Goal: Task Accomplishment & Management: Complete application form

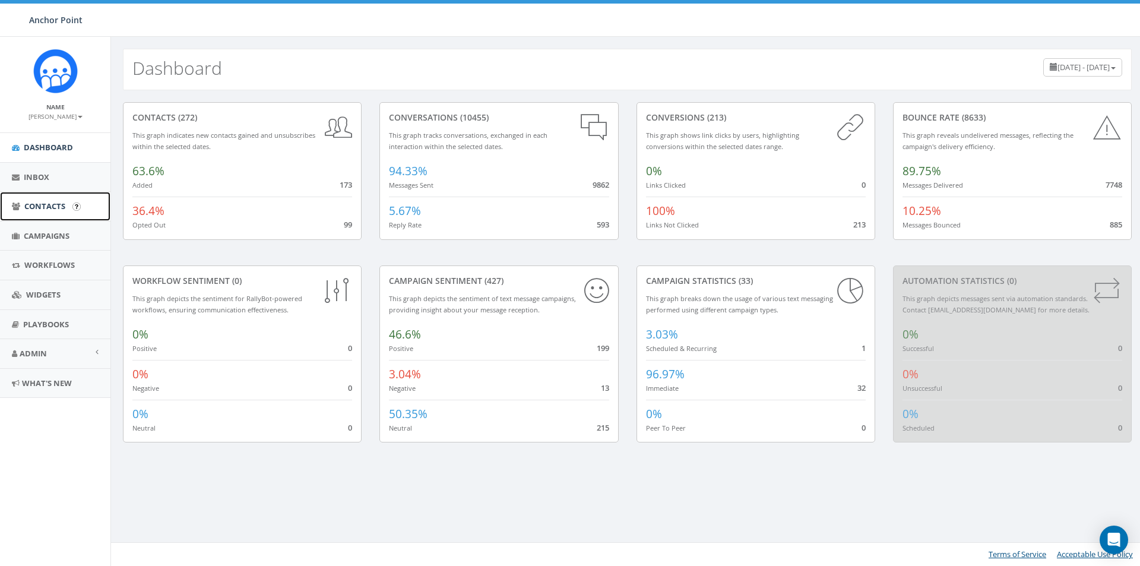
click at [49, 202] on span "Contacts" at bounding box center [44, 206] width 41 height 11
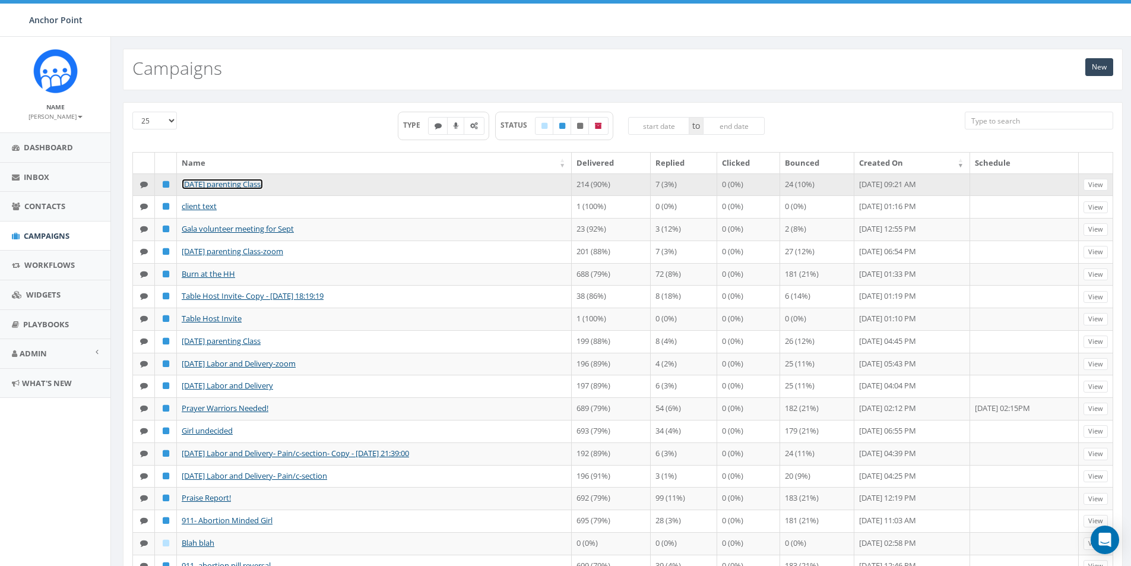
click at [227, 189] on link "[DATE] parenting Class-" at bounding box center [222, 184] width 81 height 11
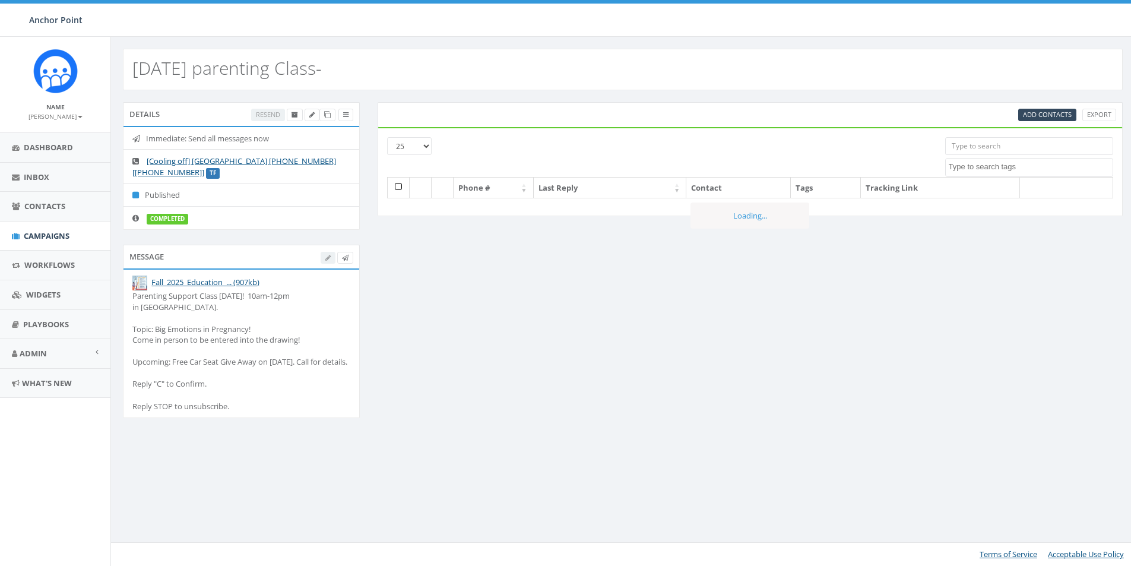
select select
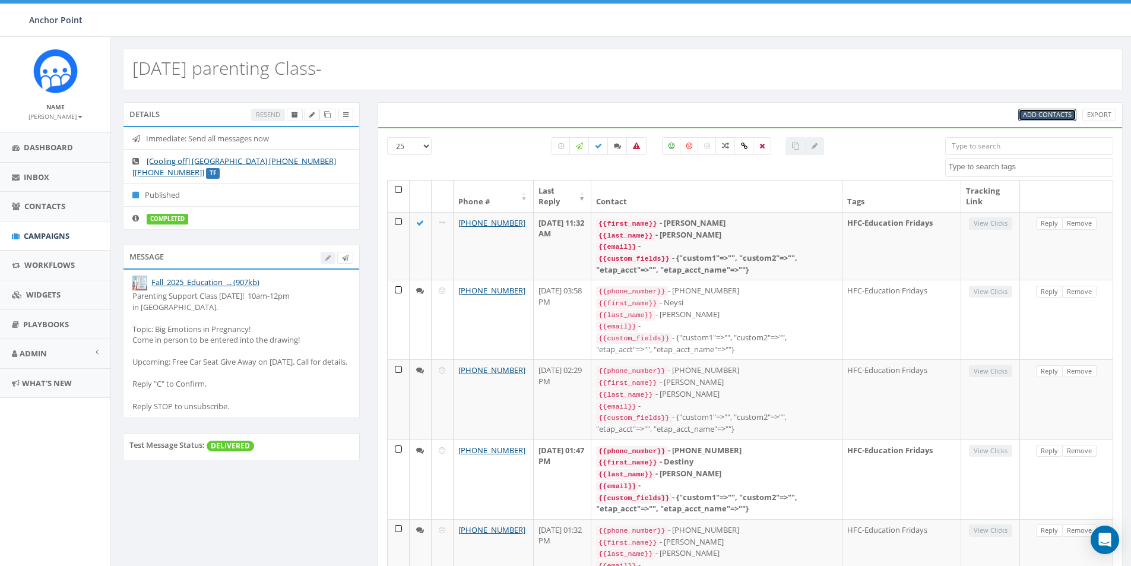
click at [1049, 116] on span "Add Contacts" at bounding box center [1047, 114] width 49 height 9
select select
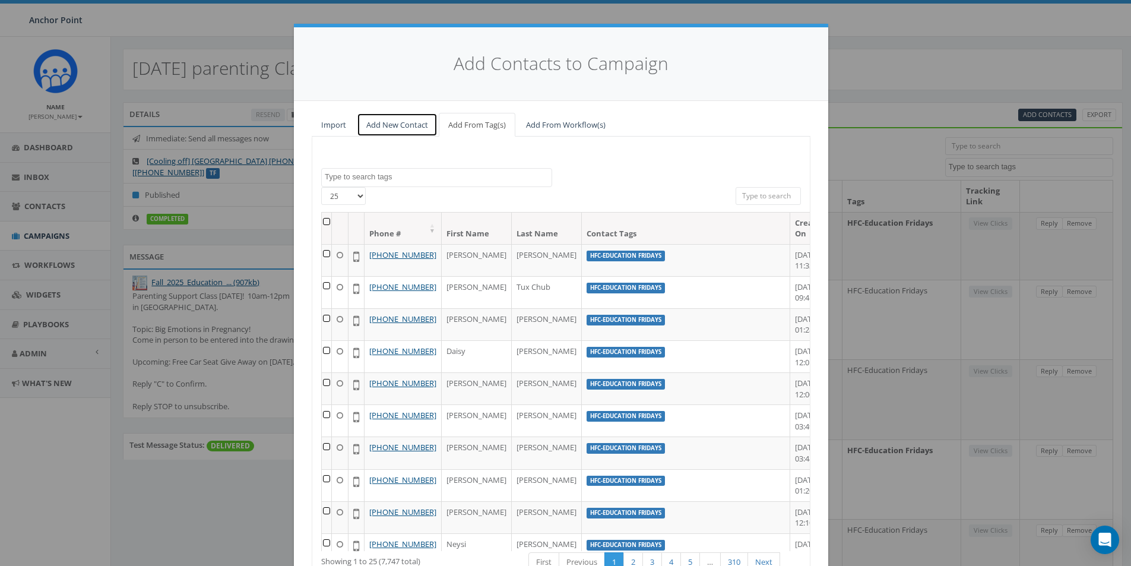
click at [401, 128] on link "Add New Contact" at bounding box center [397, 125] width 81 height 24
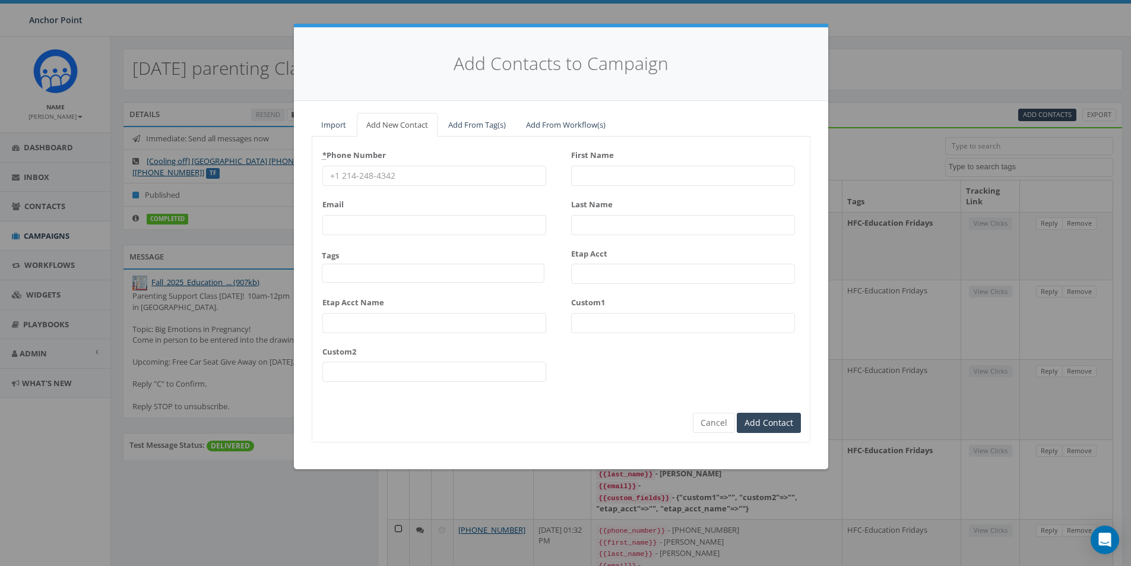
click at [370, 179] on input "* Phone Number" at bounding box center [434, 176] width 224 height 20
type input "832-712-8318"
click at [360, 274] on span at bounding box center [433, 273] width 223 height 19
type textarea "HFC"
select select "HFC-Education Fridays"
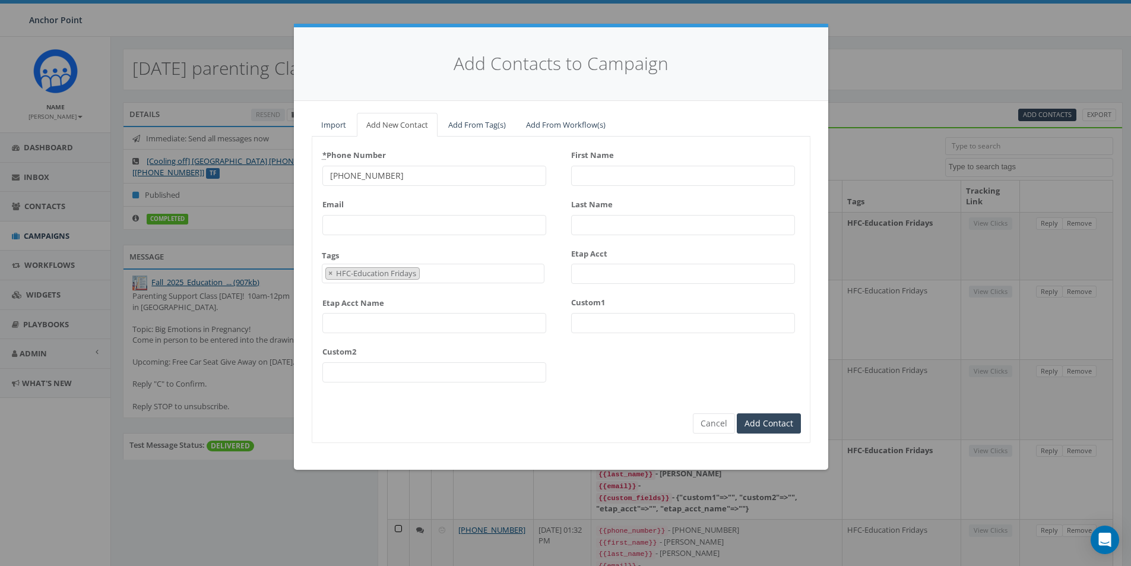
scroll to position [395, 0]
click at [620, 172] on input "First Name" at bounding box center [683, 176] width 224 height 20
drag, startPoint x: 618, startPoint y: 176, endPoint x: 537, endPoint y: 170, distance: 81.5
click at [542, 174] on div "* Phone Number 832-712-8318 Email Tags 0613 Donor Dinner 2024/09/12 2024 gala 2…" at bounding box center [560, 267] width 497 height 245
type input "Stormy"
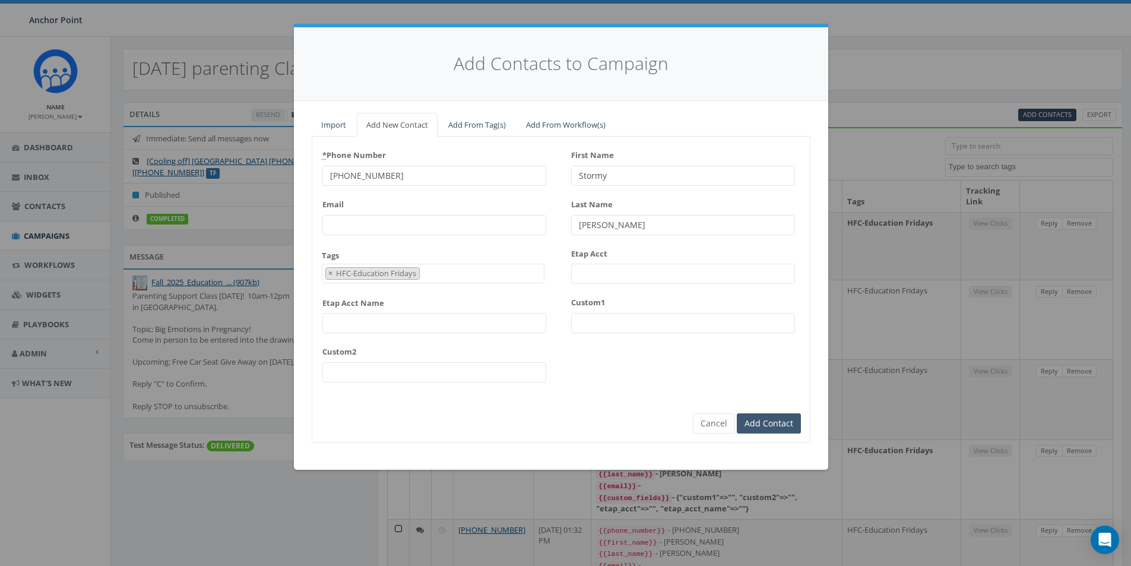
type input "Fulcher"
click at [764, 425] on input "Add Contact" at bounding box center [769, 423] width 64 height 20
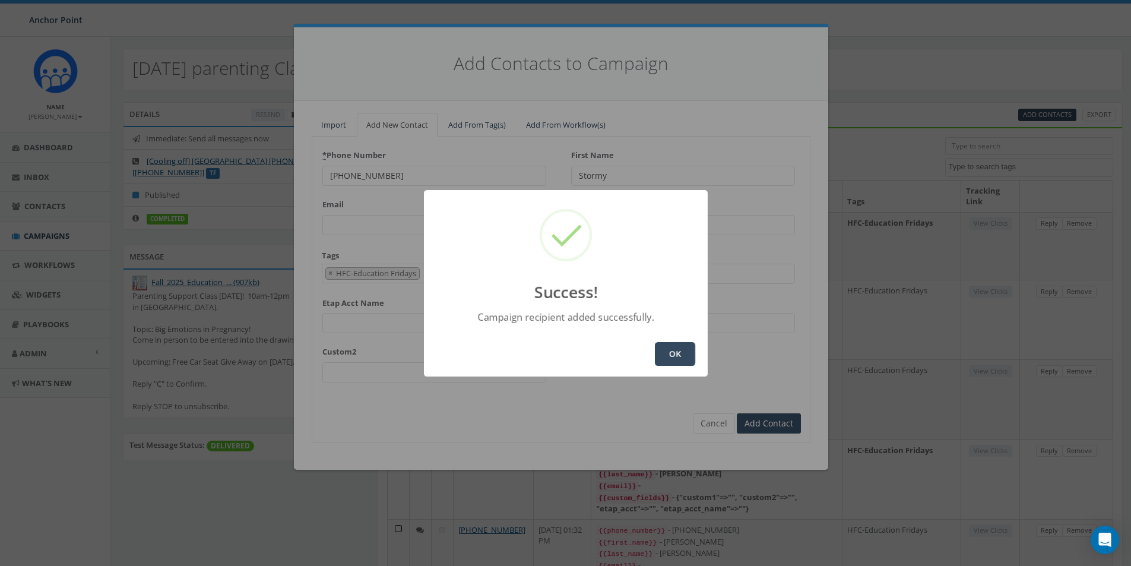
click at [662, 353] on button "OK" at bounding box center [675, 354] width 40 height 24
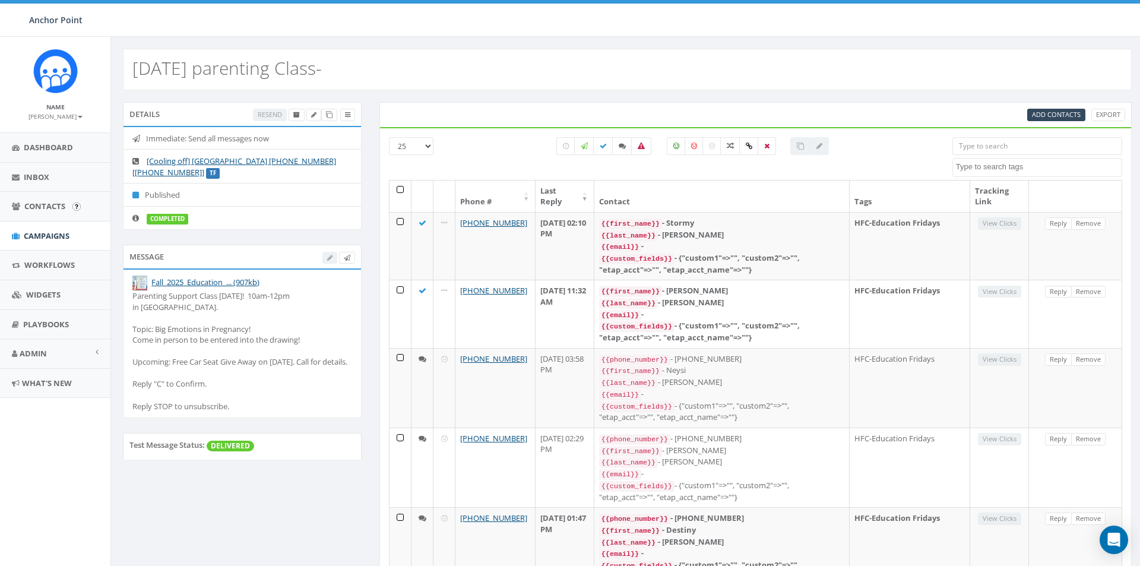
select select
click at [47, 234] on span "Campaigns" at bounding box center [47, 235] width 46 height 11
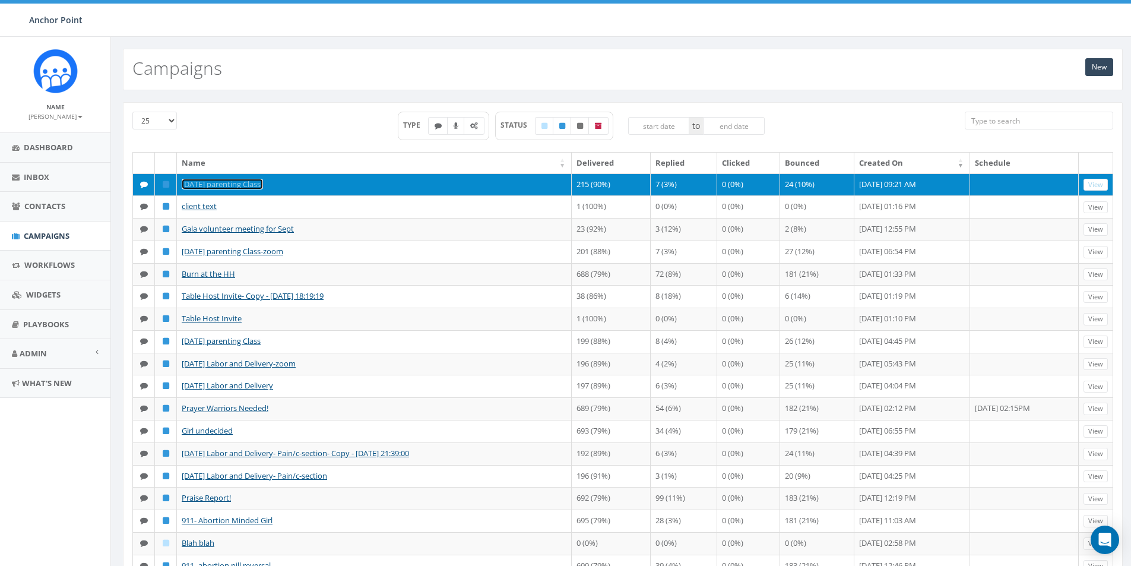
click at [235, 183] on link "[DATE] parenting Class-" at bounding box center [222, 184] width 81 height 11
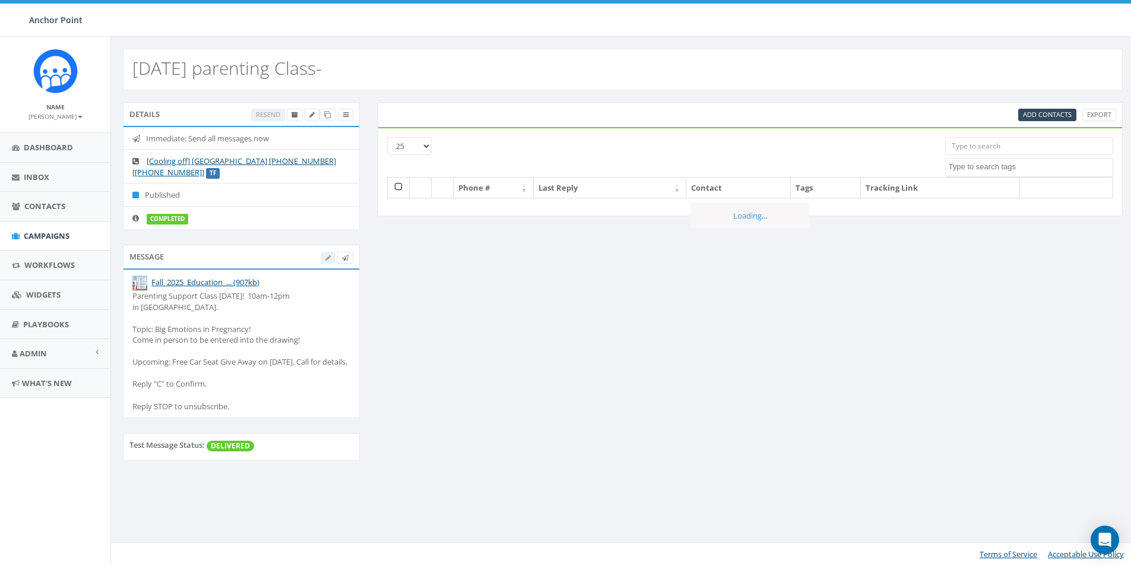
select select
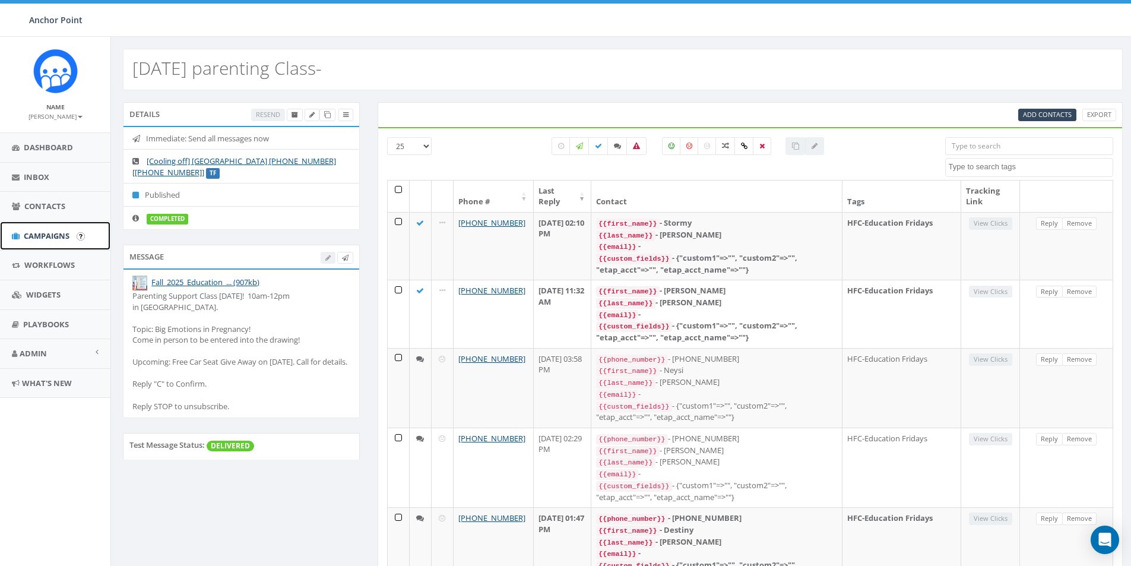
click at [42, 236] on span "Campaigns" at bounding box center [47, 235] width 46 height 11
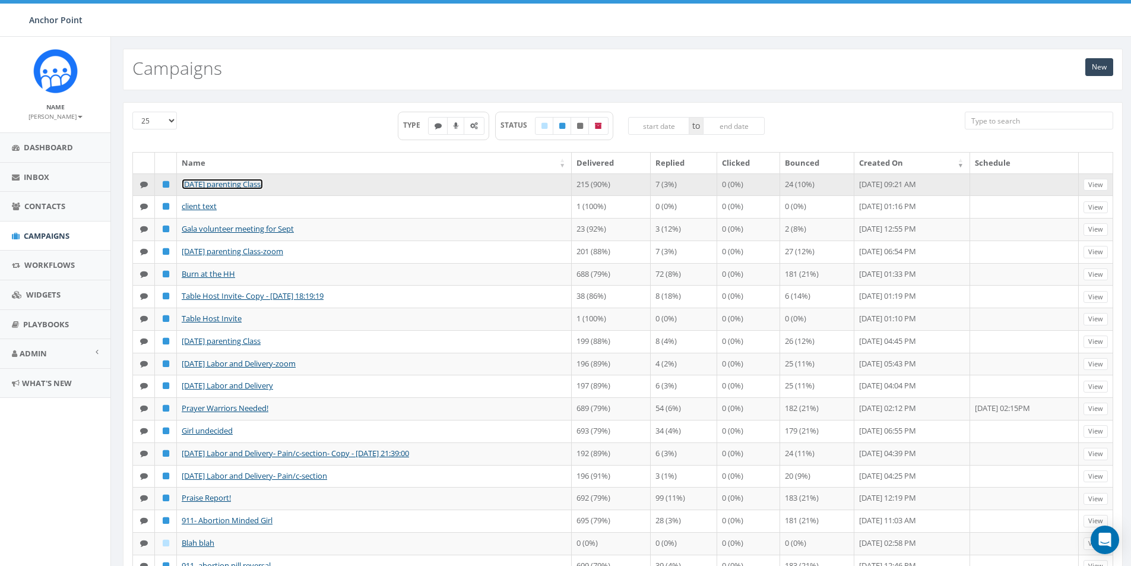
click at [220, 186] on link "[DATE] parenting Class-" at bounding box center [222, 184] width 81 height 11
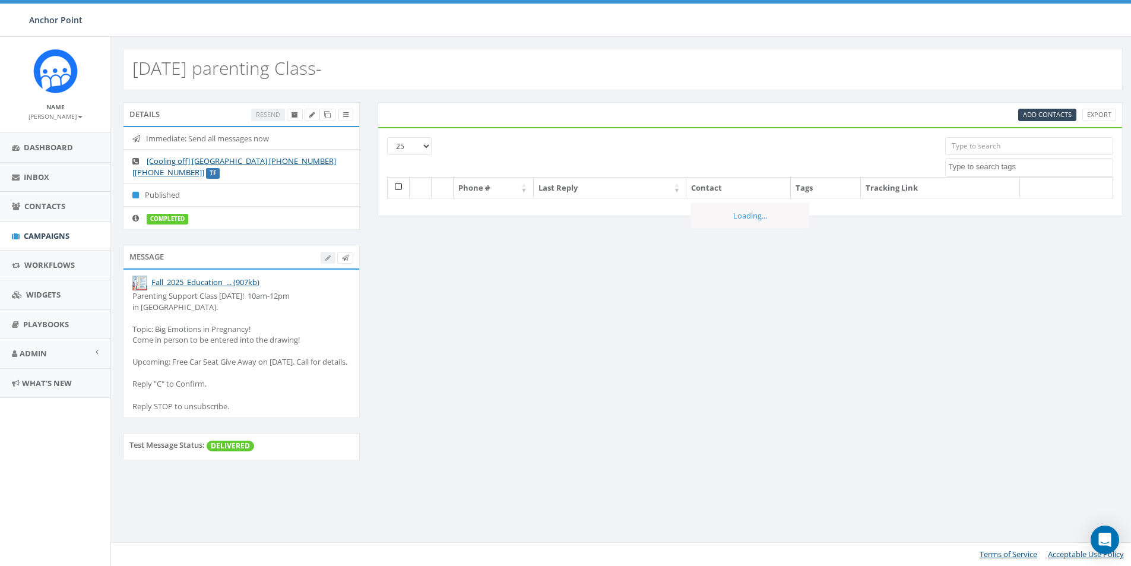
select select
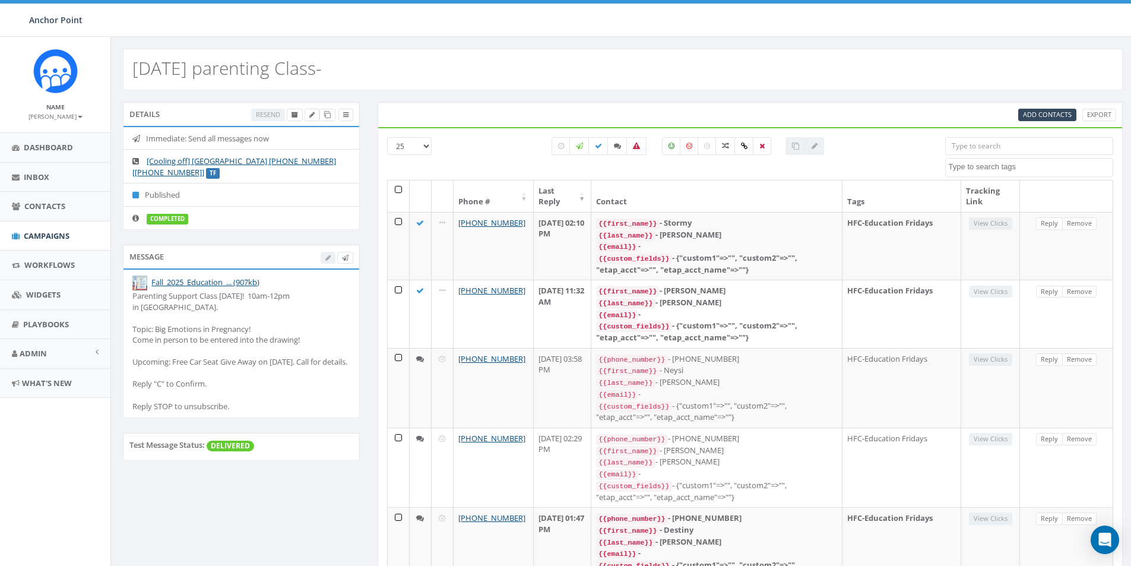
click at [263, 117] on div "Resend" at bounding box center [302, 115] width 102 height 12
click at [268, 118] on div "Resend" at bounding box center [302, 115] width 102 height 12
click at [326, 258] on div at bounding box center [337, 257] width 33 height 12
click at [325, 257] on div at bounding box center [337, 257] width 33 height 12
click at [45, 237] on span "Campaigns" at bounding box center [47, 235] width 46 height 11
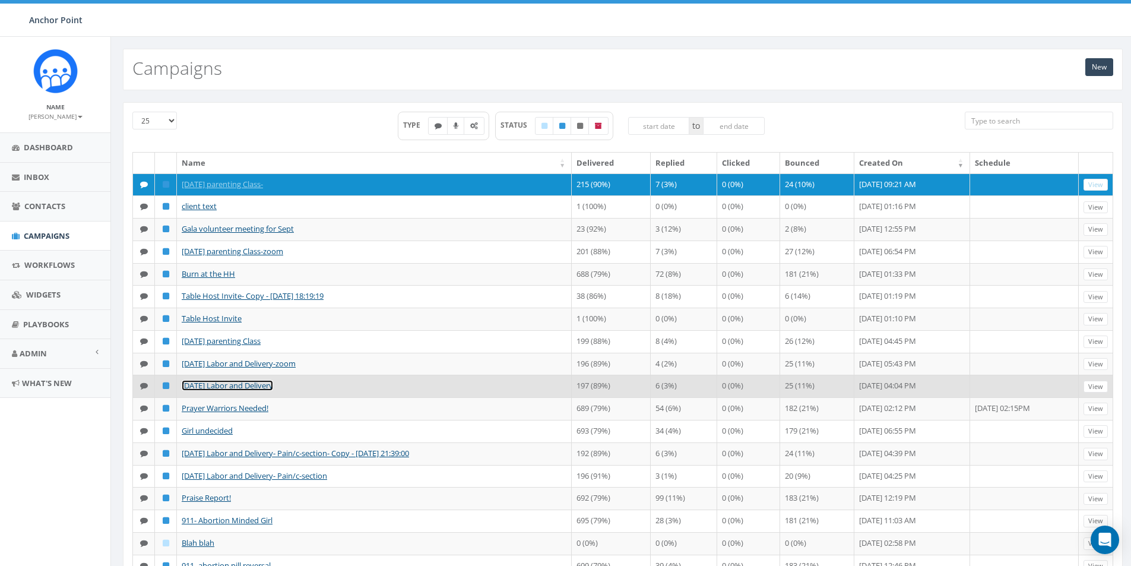
click at [246, 391] on link "[DATE] Labor and Delivery" at bounding box center [227, 385] width 91 height 11
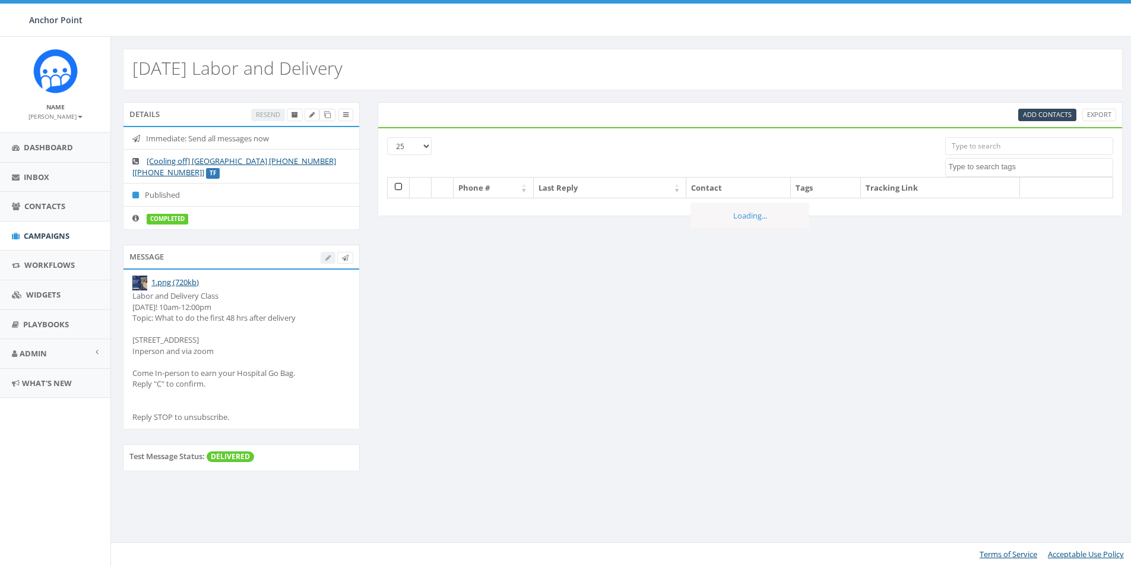
select select
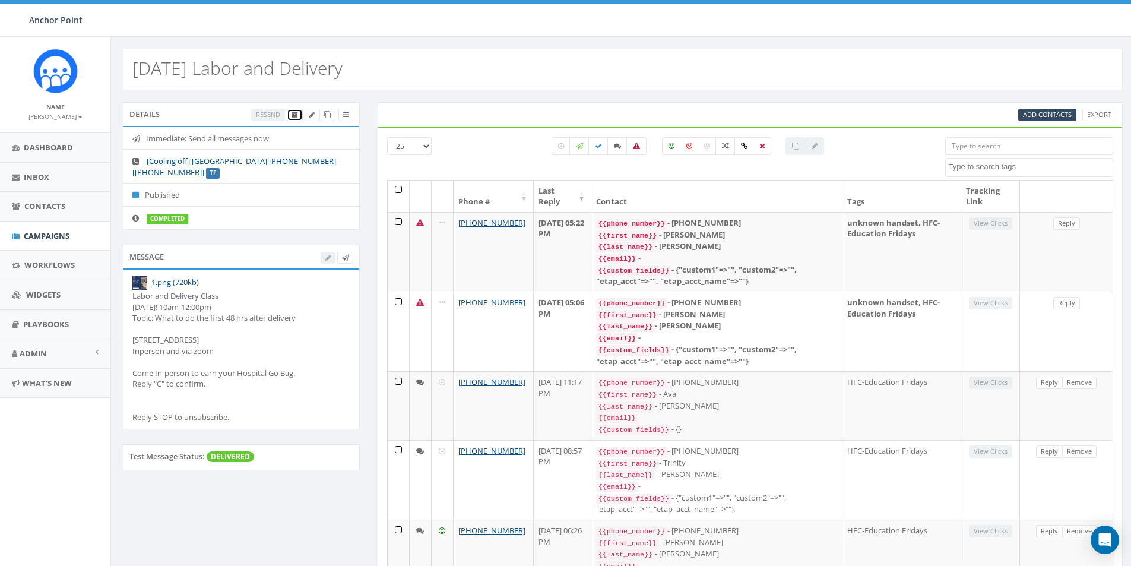
click at [293, 113] on icon at bounding box center [294, 115] width 7 height 7
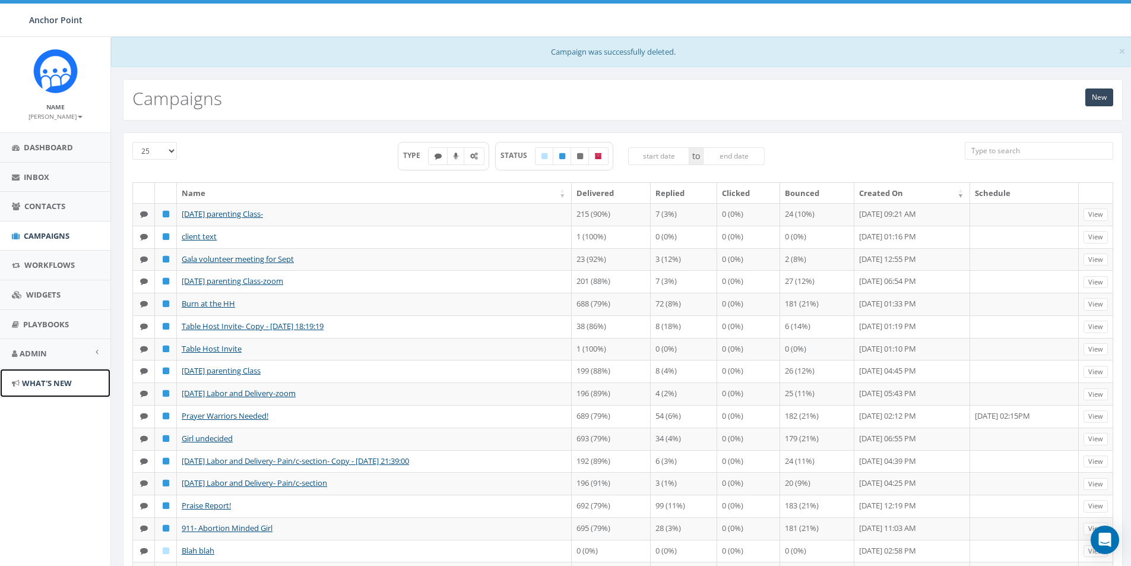
click at [33, 385] on span "What's New" at bounding box center [47, 383] width 50 height 11
